Goal: Navigation & Orientation: Find specific page/section

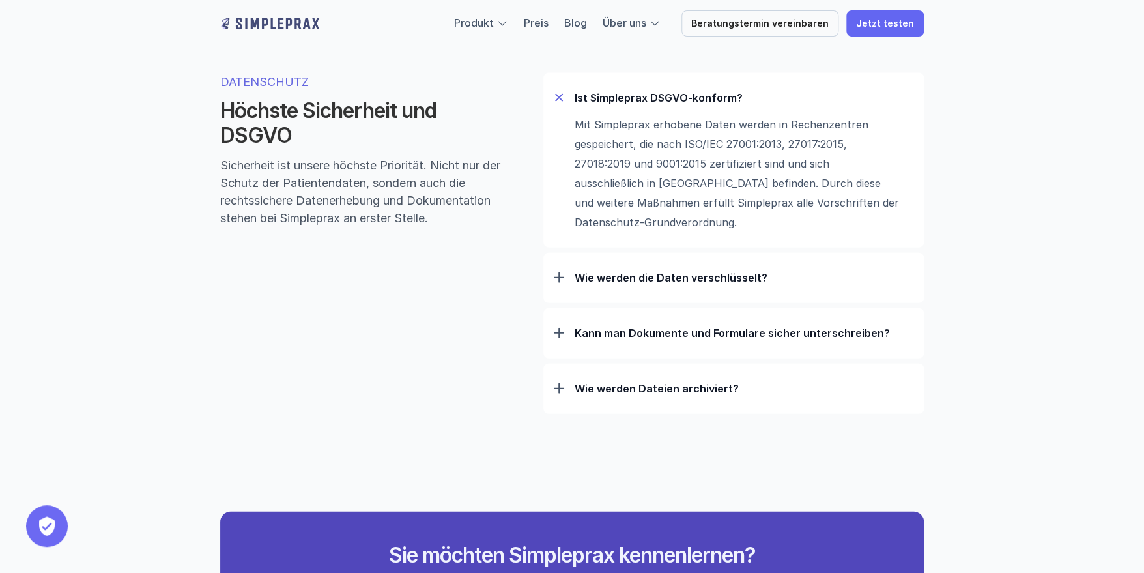
scroll to position [4103, 0]
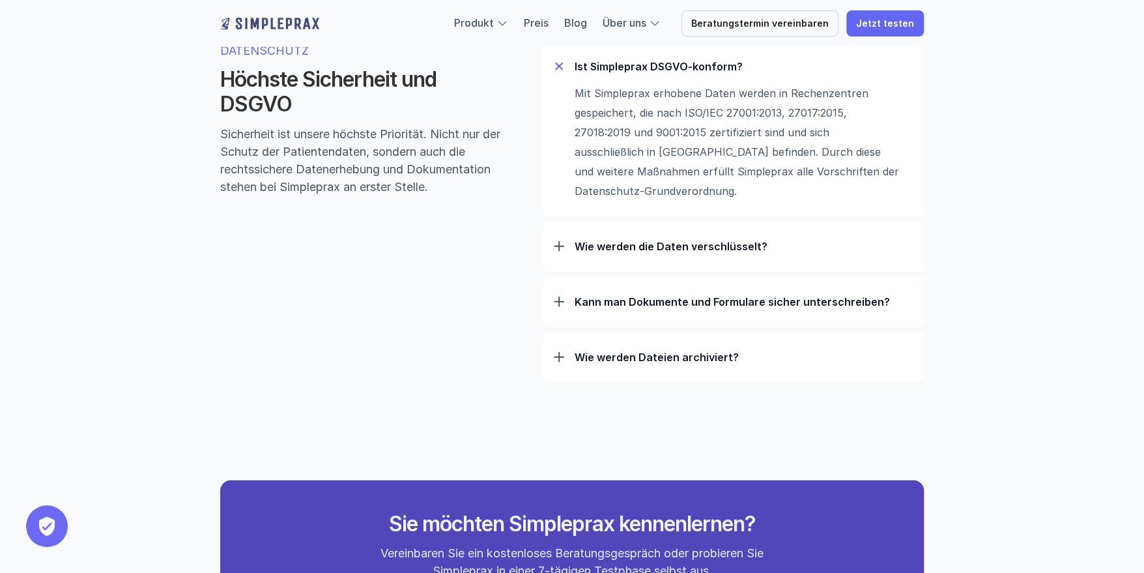
click at [722, 364] on p "Wie werden Dateien archiviert?" at bounding box center [744, 356] width 339 height 13
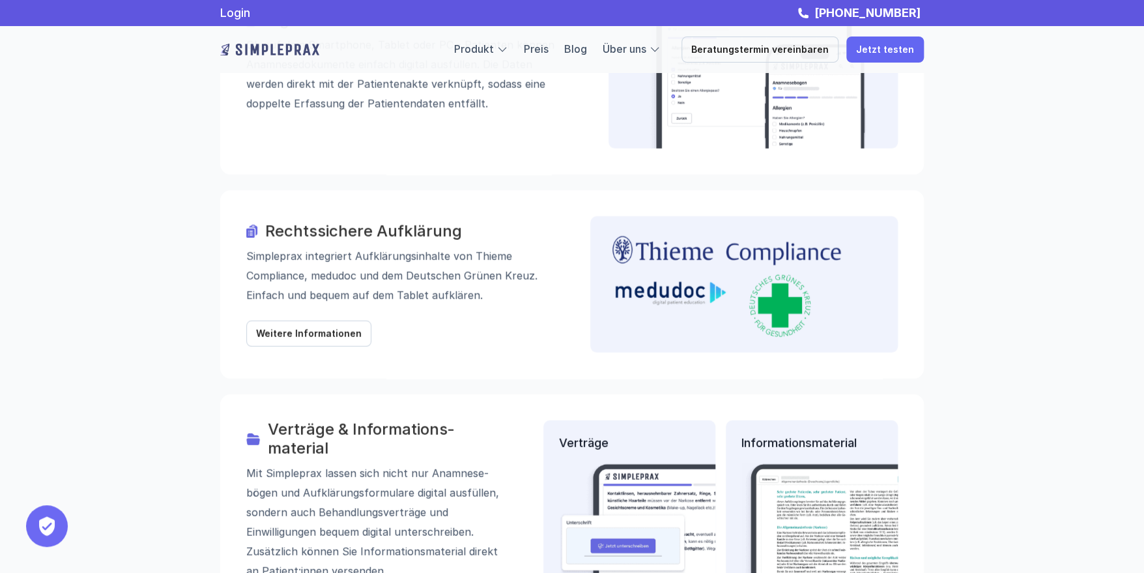
scroll to position [1218, 0]
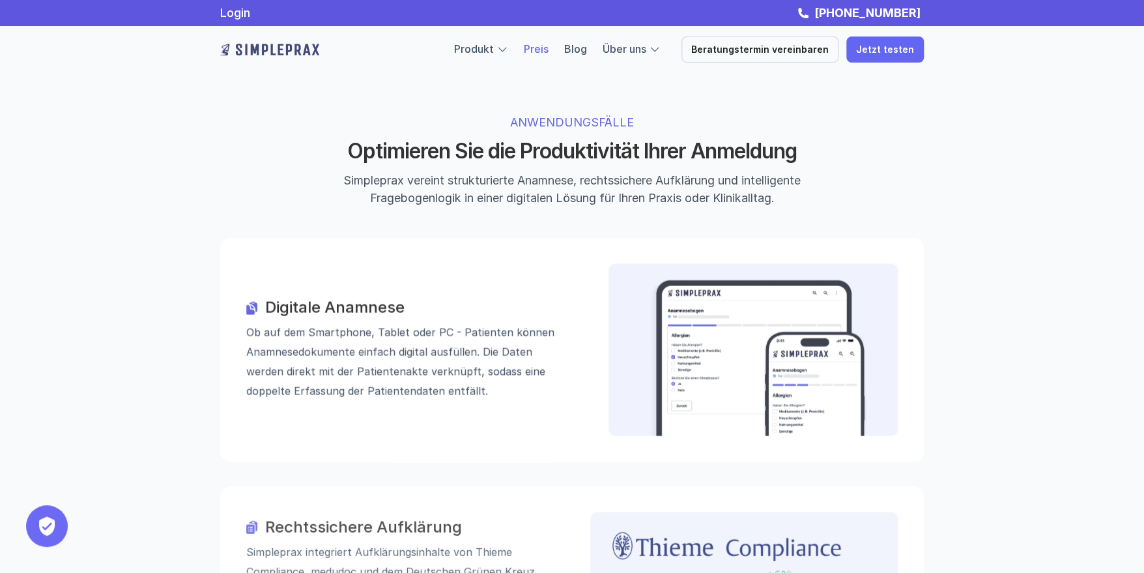
click at [543, 51] on link "Preis" at bounding box center [536, 48] width 25 height 13
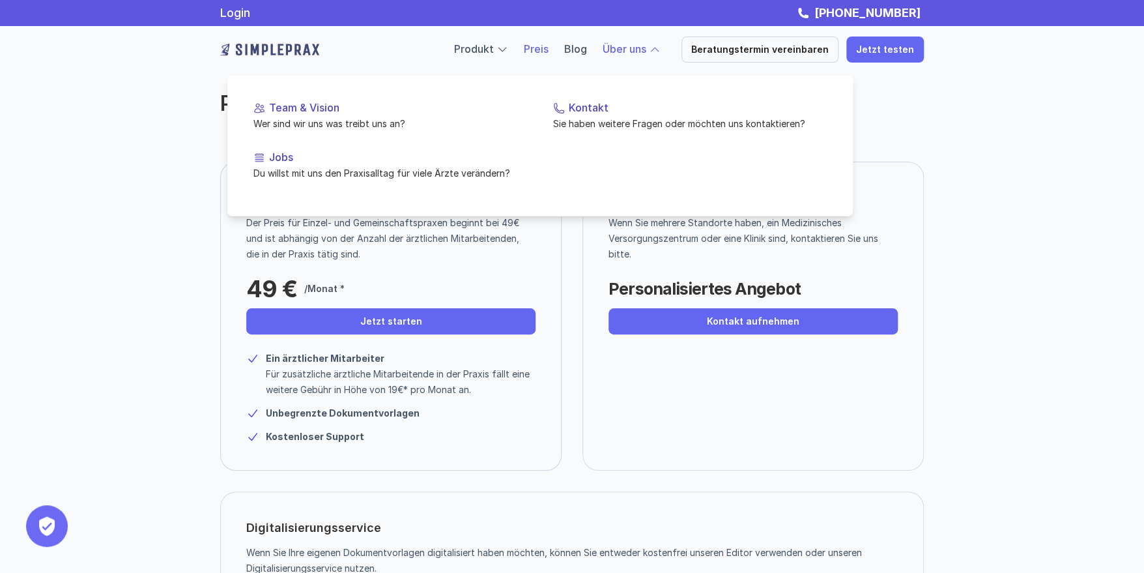
click at [646, 51] on link "Über uns" at bounding box center [625, 48] width 44 height 13
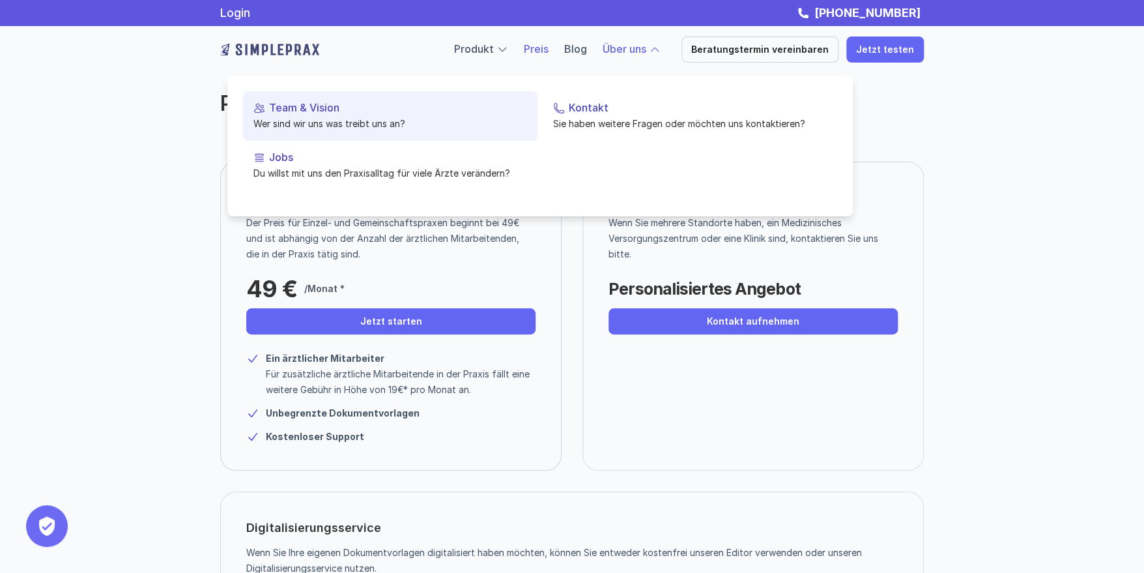
click at [390, 122] on p "Wer sind wir uns was treibt uns an?" at bounding box center [390, 124] width 274 height 14
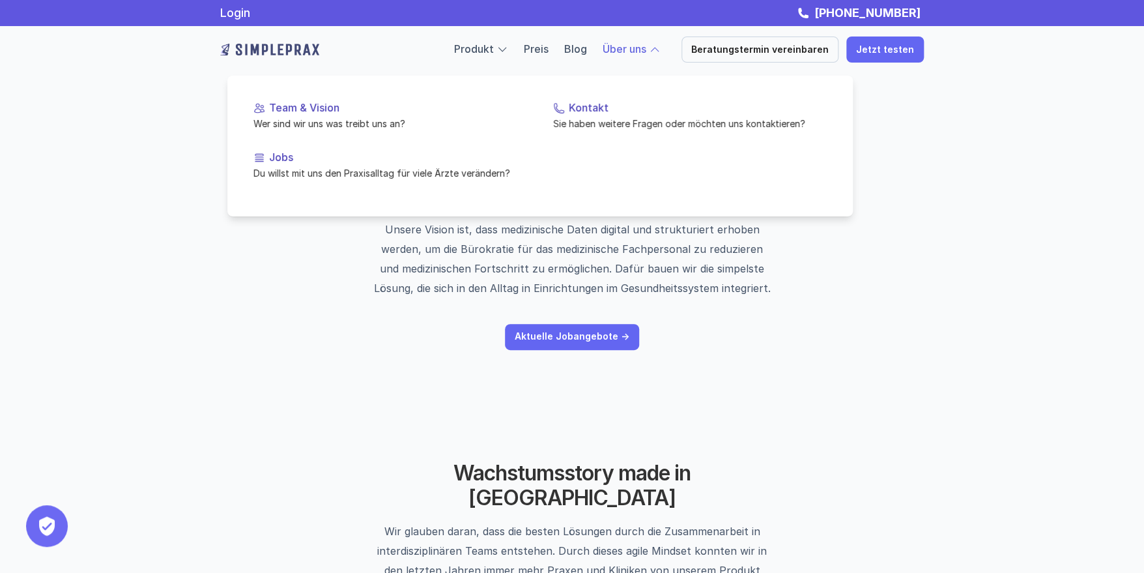
click at [623, 50] on link "Über uns" at bounding box center [625, 48] width 44 height 13
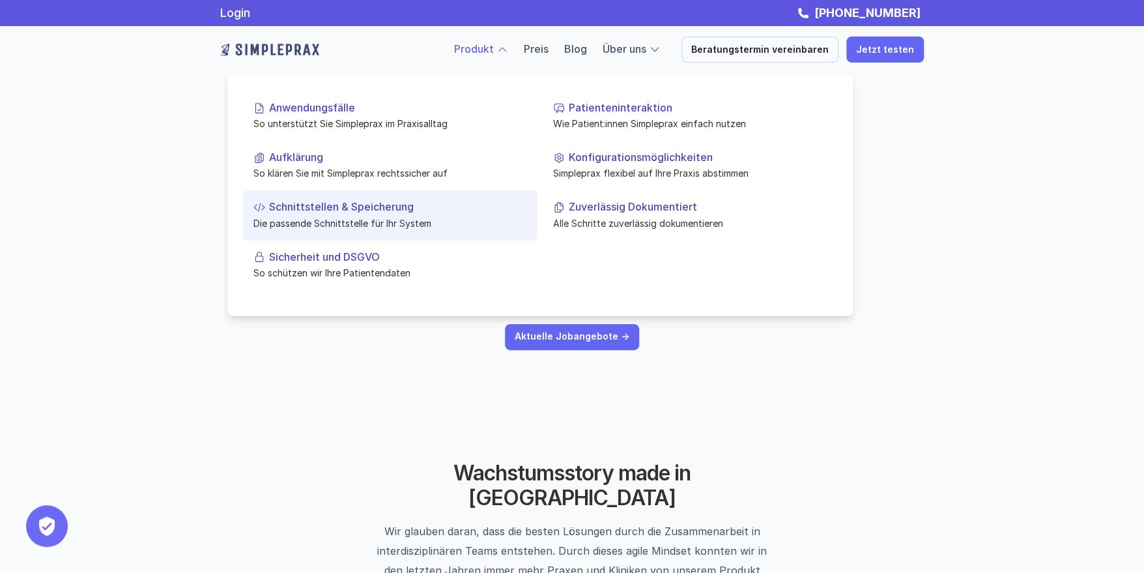
click at [378, 216] on p "Die passende Schnittstelle für Ihr System" at bounding box center [390, 223] width 274 height 14
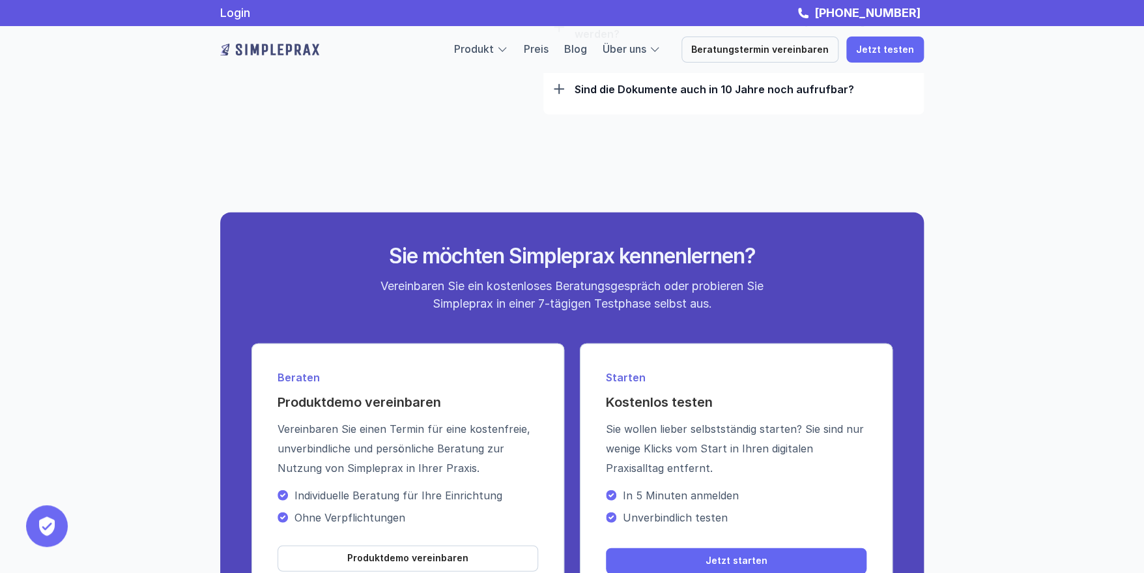
scroll to position [1351, 0]
